Goal: Task Accomplishment & Management: Use online tool/utility

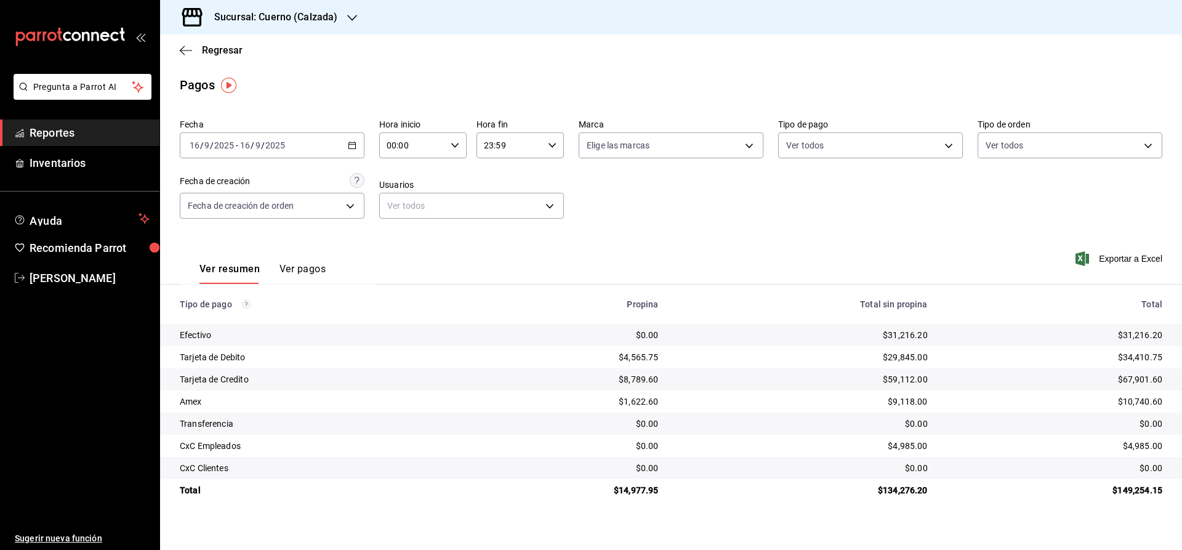
click at [319, 142] on div "[DATE] [DATE] - [DATE] [DATE]" at bounding box center [272, 145] width 185 height 26
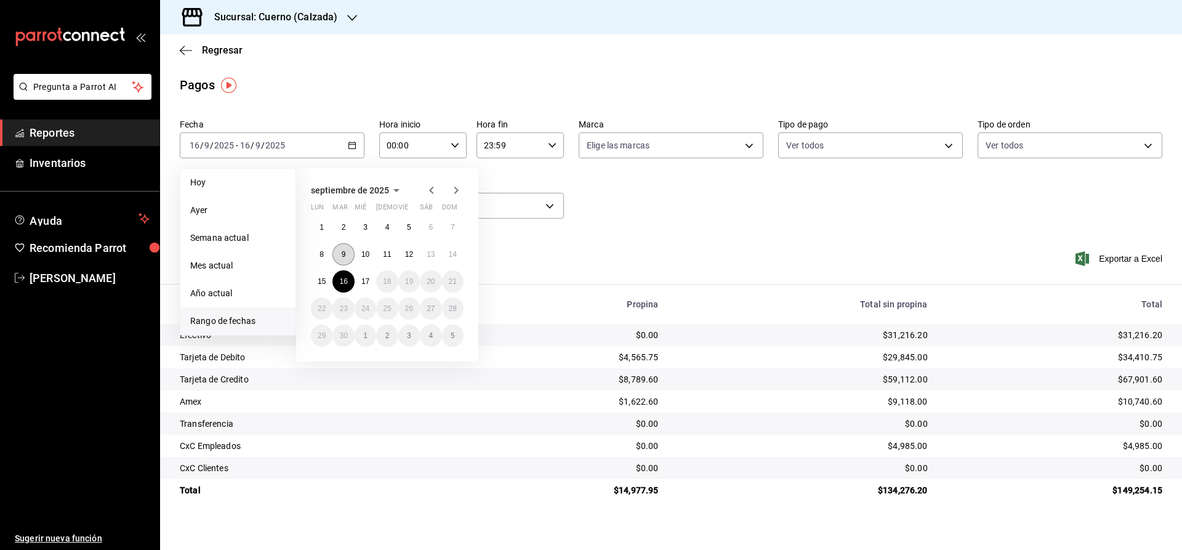
click at [345, 254] on abbr "9" at bounding box center [344, 254] width 4 height 9
click at [345, 254] on button "9" at bounding box center [343, 254] width 22 height 22
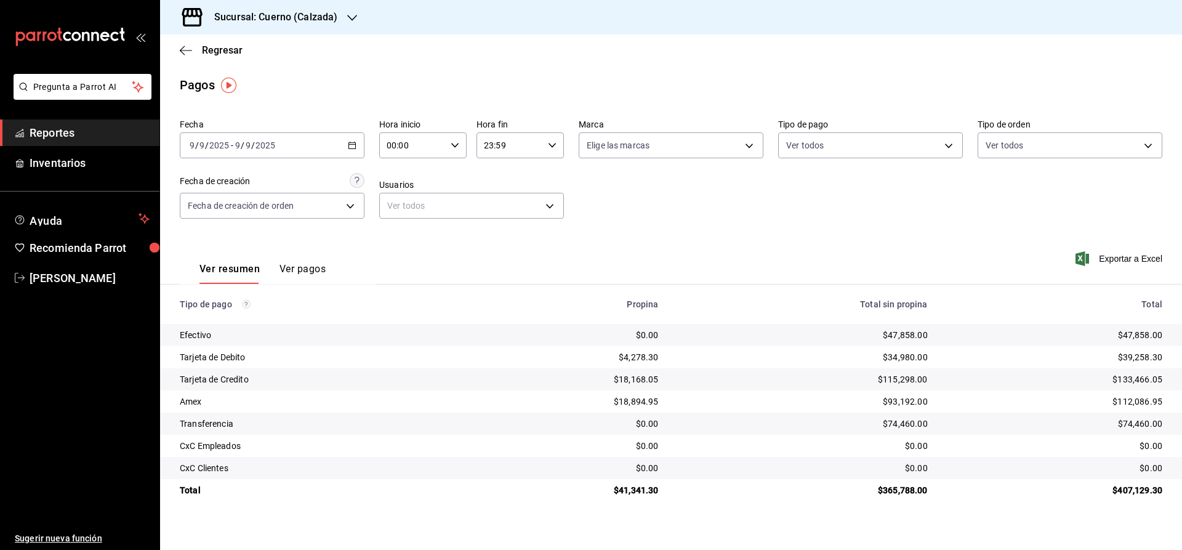
click at [556, 145] on div "23:59 Hora fin" at bounding box center [519, 145] width 87 height 26
click at [304, 148] on div at bounding box center [591, 275] width 1182 height 550
click at [304, 148] on div "[DATE] [DATE] - [DATE] [DATE]" at bounding box center [272, 145] width 185 height 26
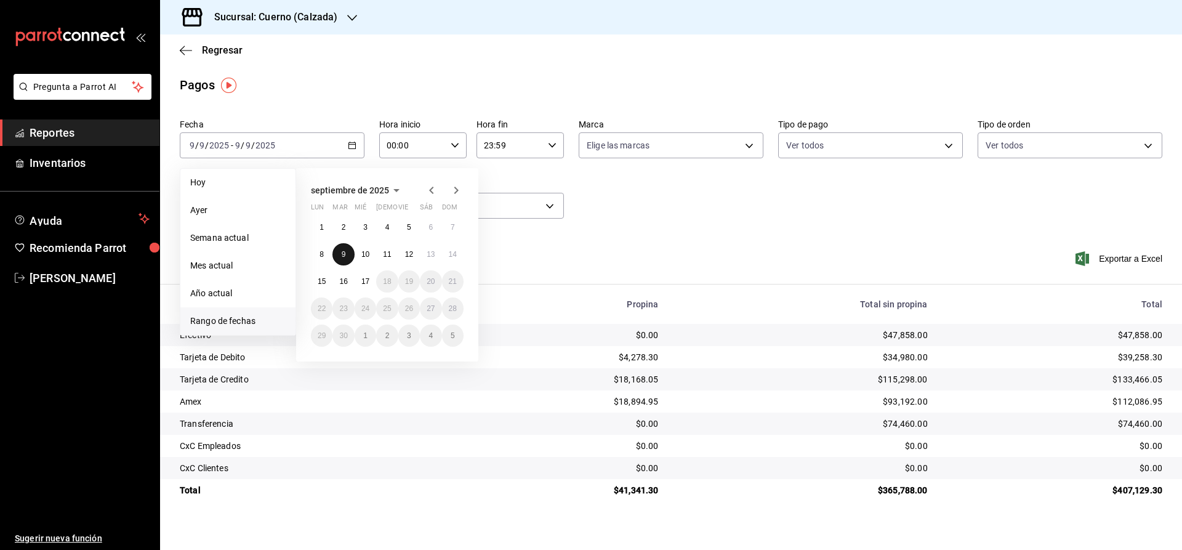
click at [344, 255] on abbr "9" at bounding box center [344, 254] width 4 height 9
click at [361, 254] on button "10" at bounding box center [366, 254] width 22 height 22
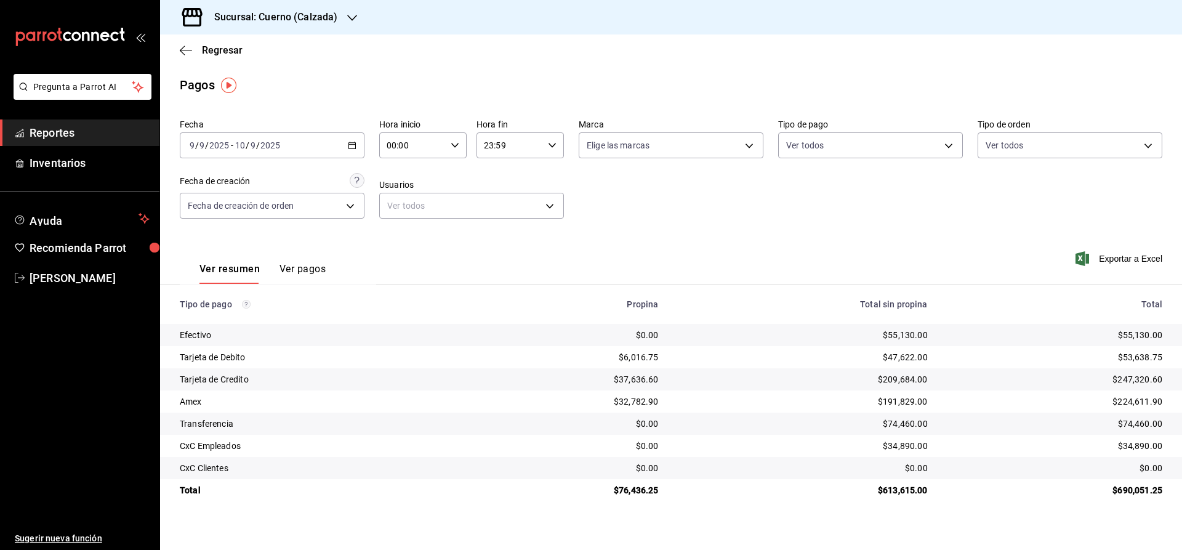
click at [555, 145] on icon "button" at bounding box center [552, 145] width 9 height 9
click at [505, 208] on span "04" at bounding box center [498, 206] width 24 height 10
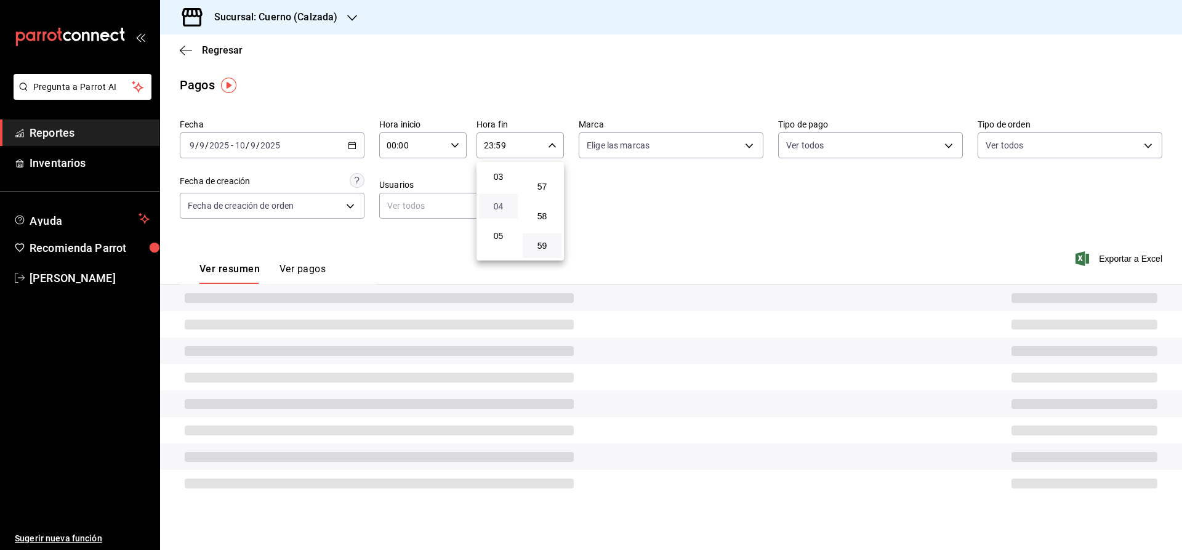
type input "04:59"
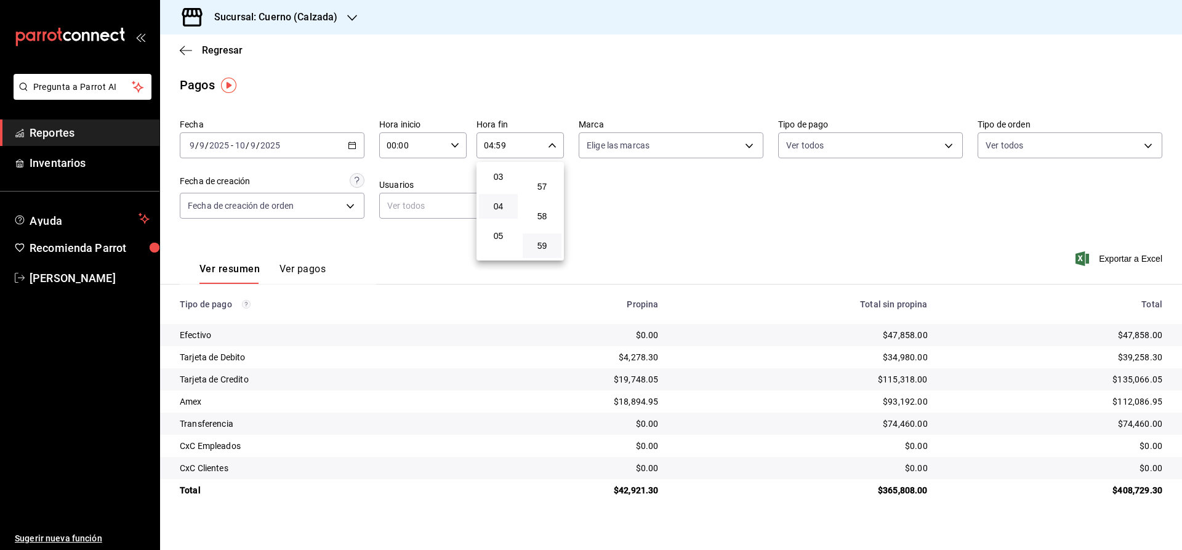
click at [736, 243] on div at bounding box center [591, 275] width 1182 height 550
click at [299, 267] on button "Ver pagos" at bounding box center [302, 273] width 46 height 21
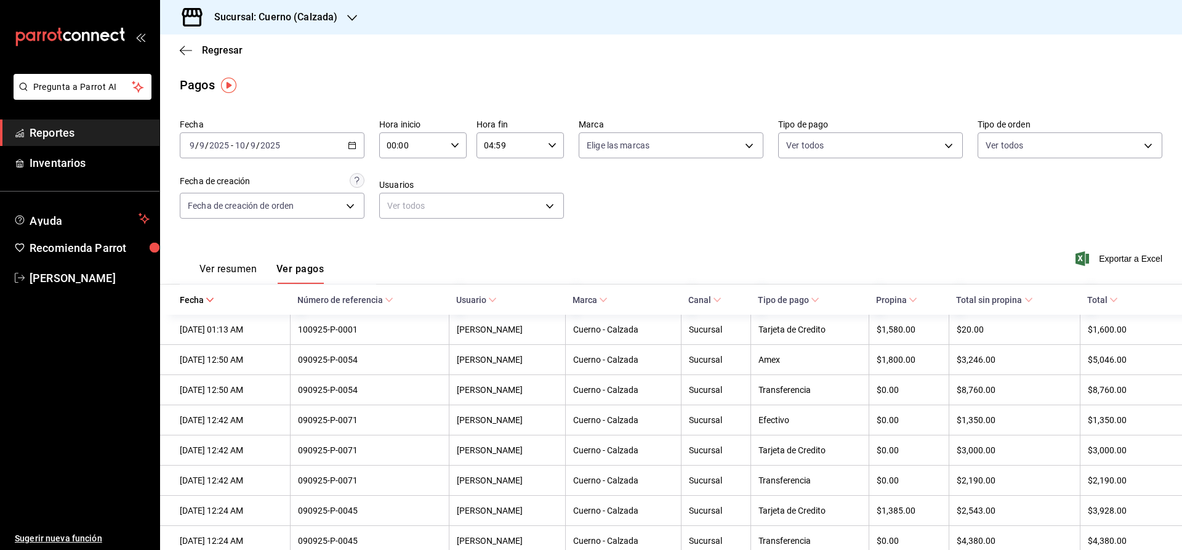
click at [219, 273] on button "Ver resumen" at bounding box center [227, 273] width 57 height 21
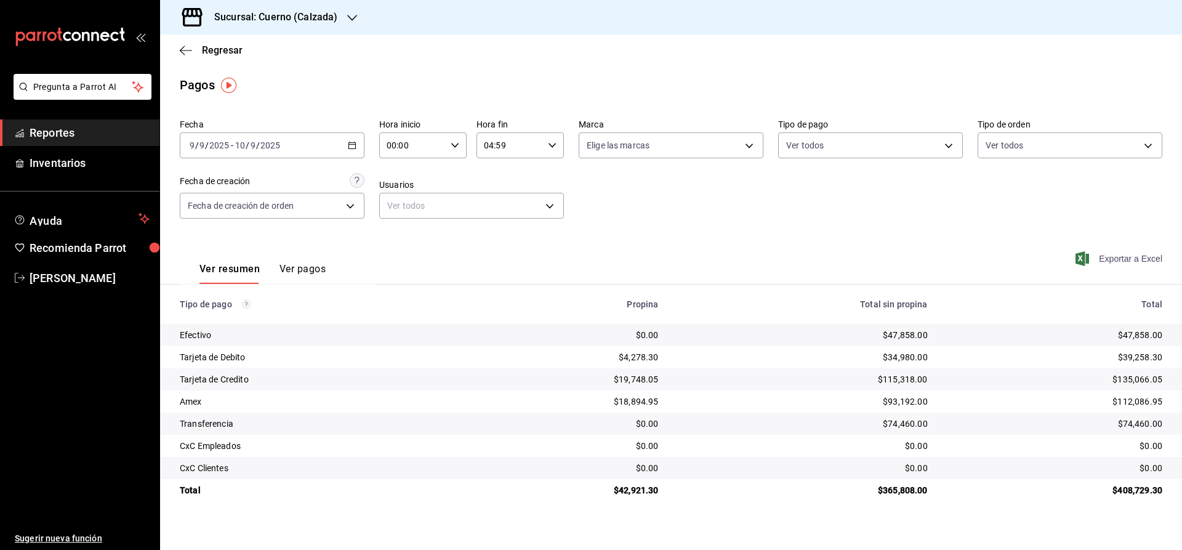
click at [1122, 258] on span "Exportar a Excel" at bounding box center [1120, 258] width 84 height 15
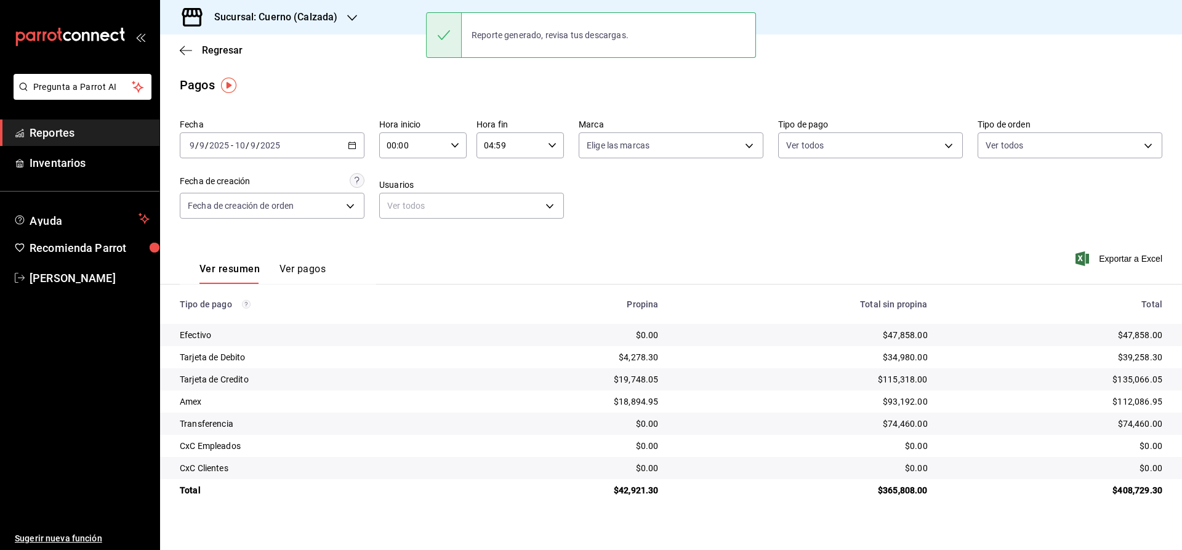
click at [886, 5] on div "Sucursal: Cuerno (Calzada)" at bounding box center [671, 17] width 1022 height 34
